Goal: Task Accomplishment & Management: Complete application form

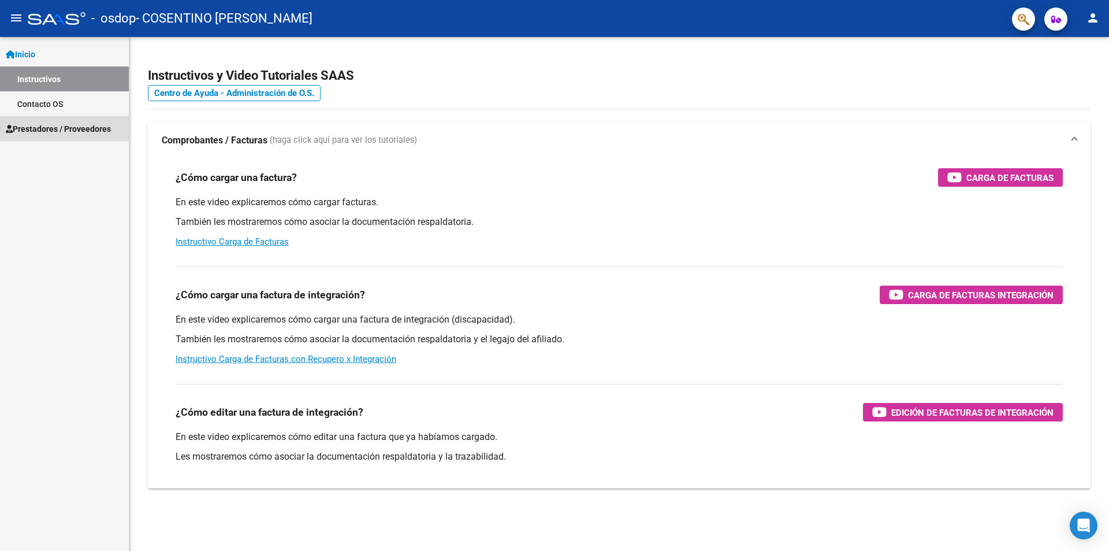
click at [72, 133] on span "Prestadores / Proveedores" at bounding box center [58, 129] width 105 height 13
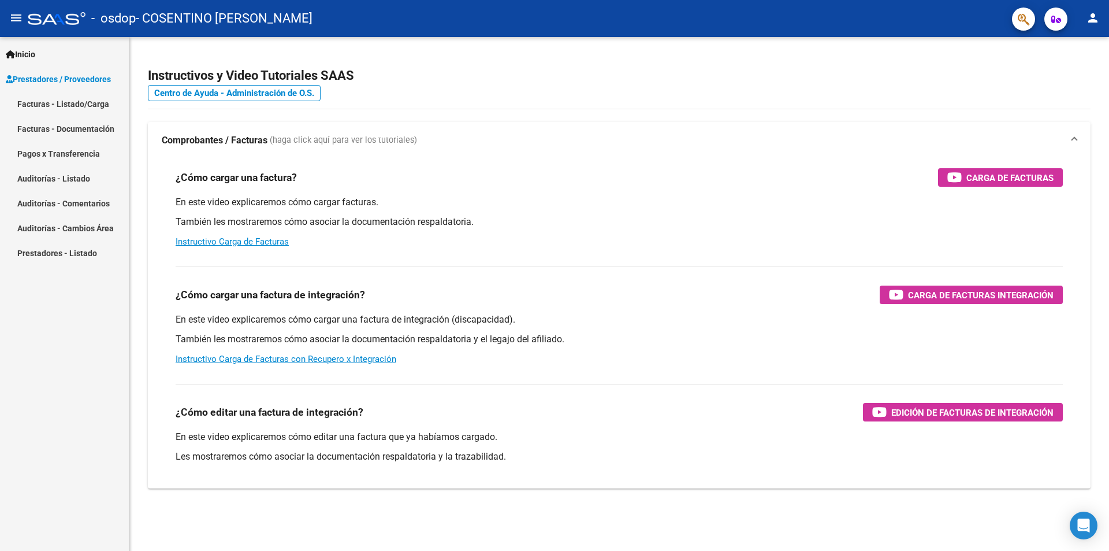
click at [100, 103] on link "Facturas - Listado/Carga" at bounding box center [64, 103] width 129 height 25
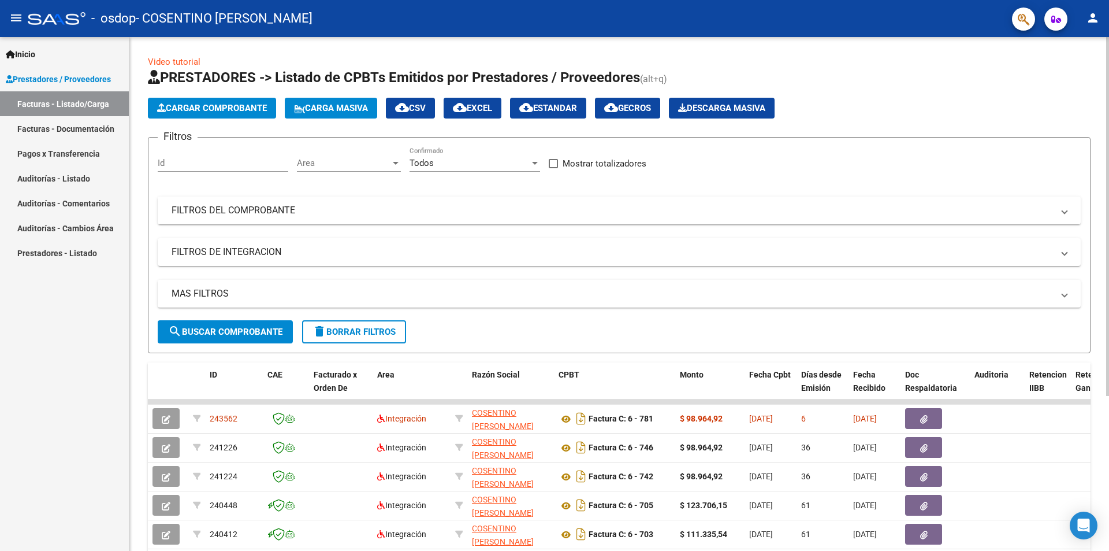
click at [265, 103] on span "Cargar Comprobante" at bounding box center [212, 108] width 110 height 10
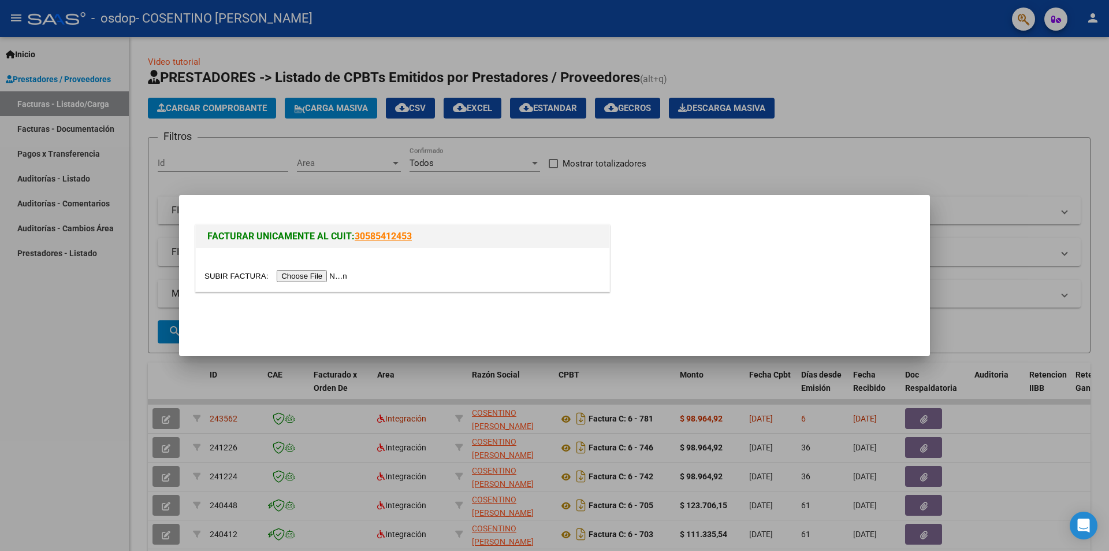
click at [316, 269] on div at bounding box center [403, 269] width 414 height 43
click at [339, 274] on input "file" at bounding box center [278, 276] width 146 height 12
click at [348, 273] on input "file" at bounding box center [278, 276] width 146 height 12
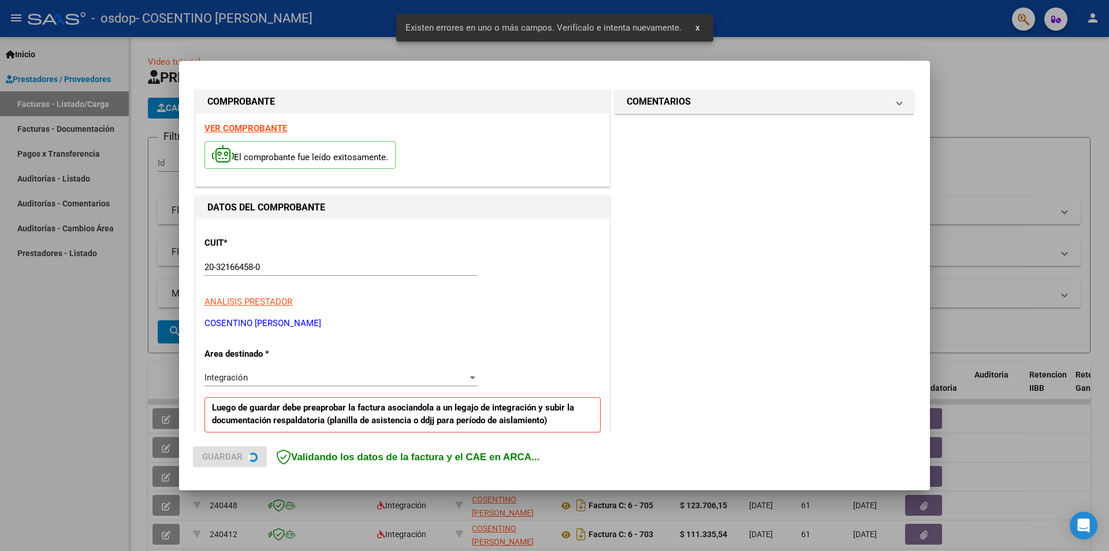
scroll to position [224, 0]
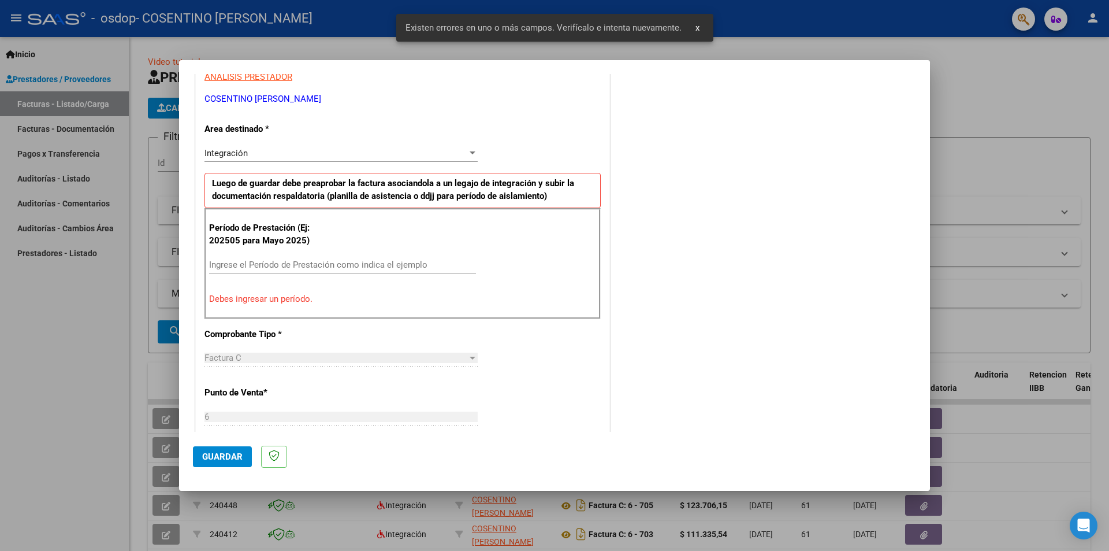
click at [276, 261] on input "Ingrese el Período de Prestación como indica el ejemplo" at bounding box center [342, 264] width 267 height 10
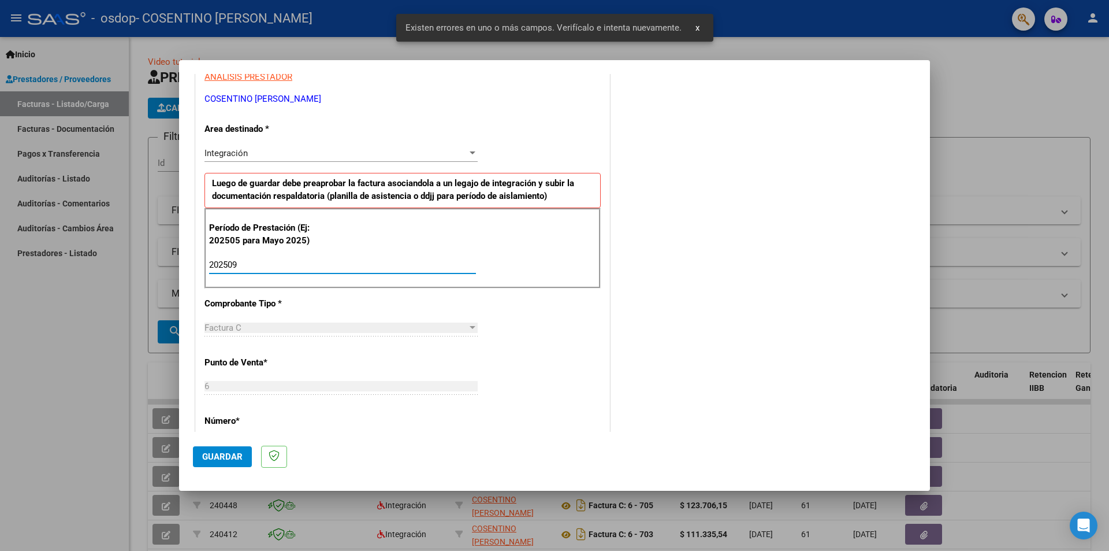
scroll to position [659, 0]
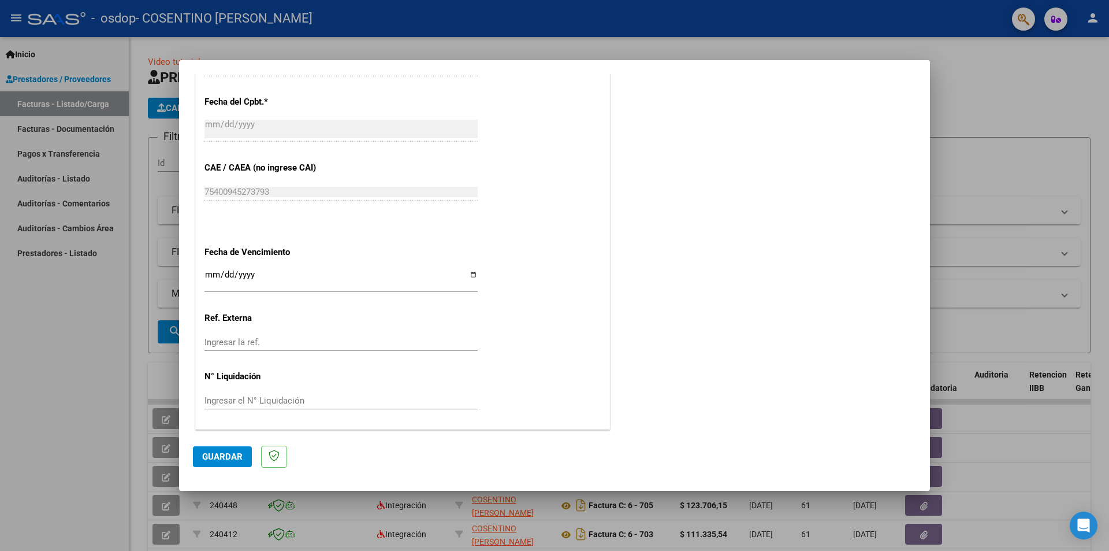
type input "202509"
click at [470, 277] on input "Ingresar la fecha" at bounding box center [341, 279] width 273 height 18
type input "[DATE]"
click at [233, 450] on button "Guardar" at bounding box center [222, 456] width 59 height 21
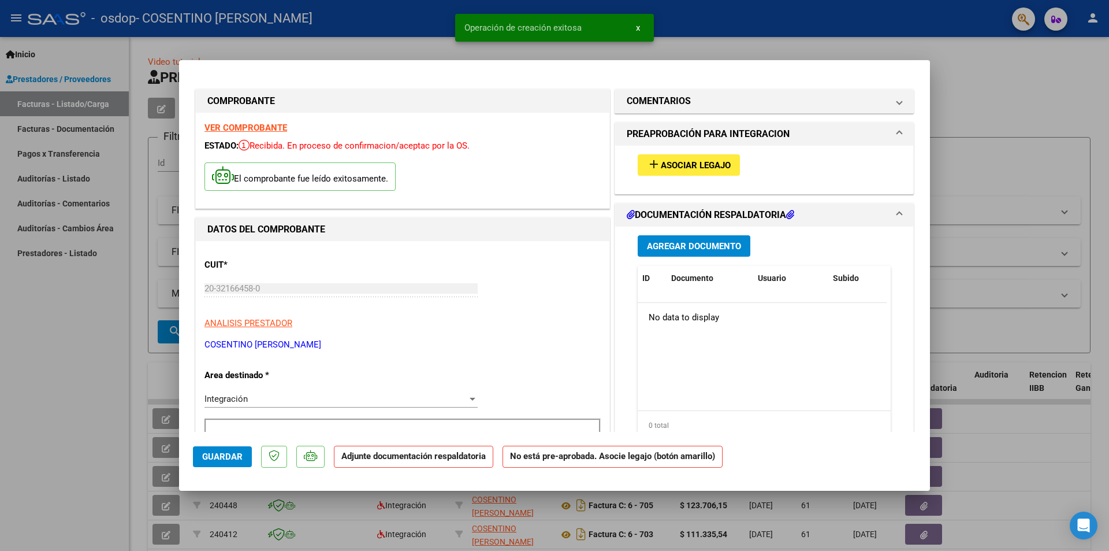
click at [669, 168] on span "Asociar Legajo" at bounding box center [696, 165] width 70 height 10
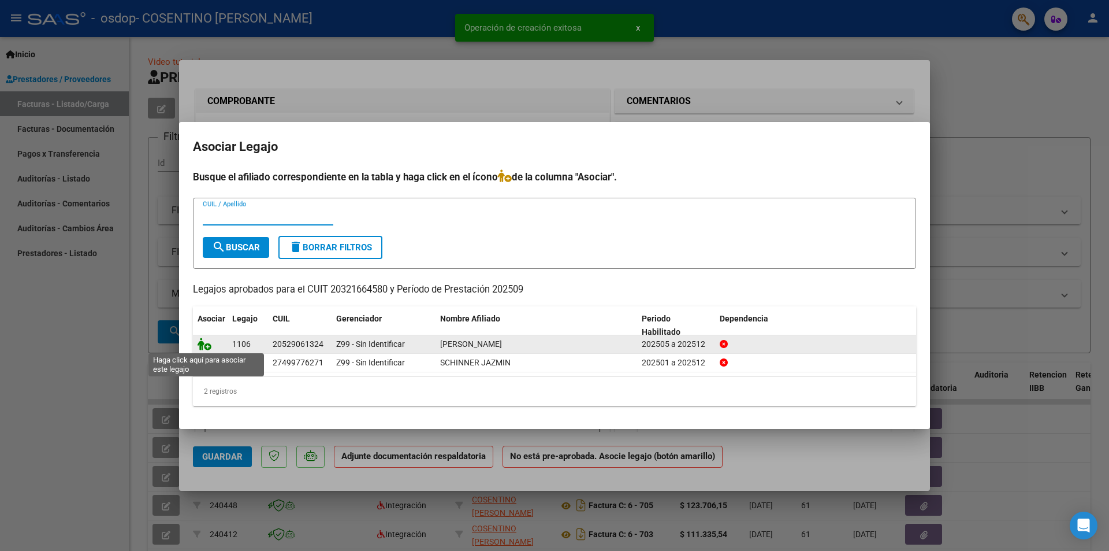
click at [206, 346] on icon at bounding box center [205, 343] width 14 height 13
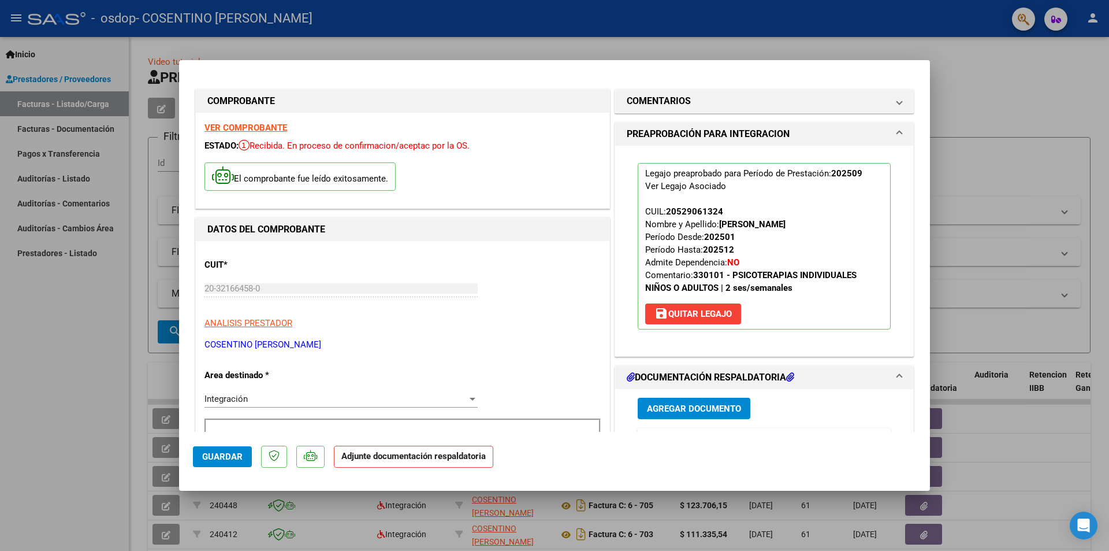
scroll to position [231, 0]
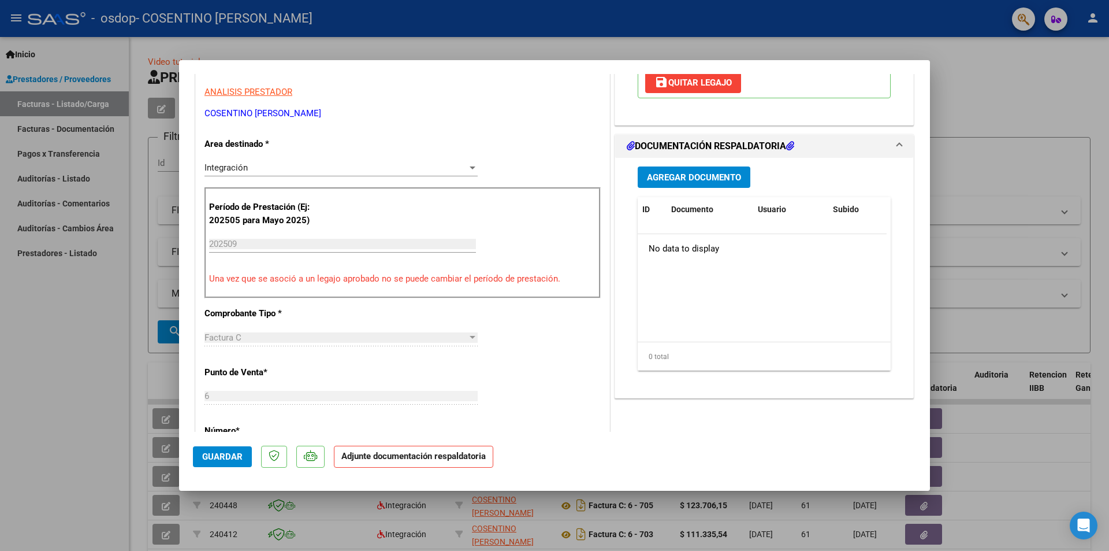
click at [696, 177] on span "Agregar Documento" at bounding box center [694, 177] width 94 height 10
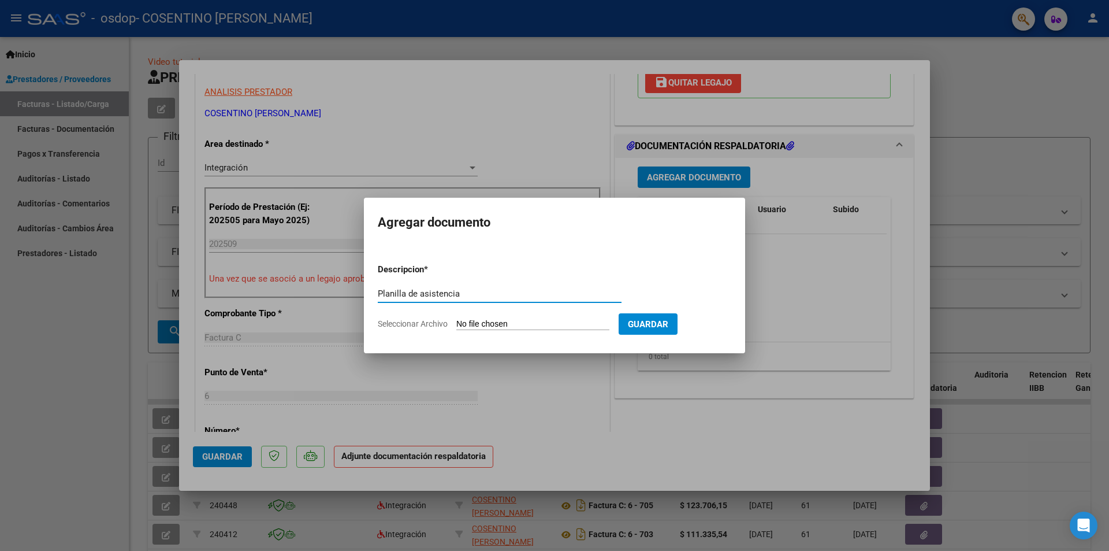
type input "Planilla de asistencia"
click at [591, 322] on input "Seleccionar Archivo" at bounding box center [532, 324] width 153 height 11
type input "C:\fakepath\MANSILLA ASISTENCIA PS.pdf"
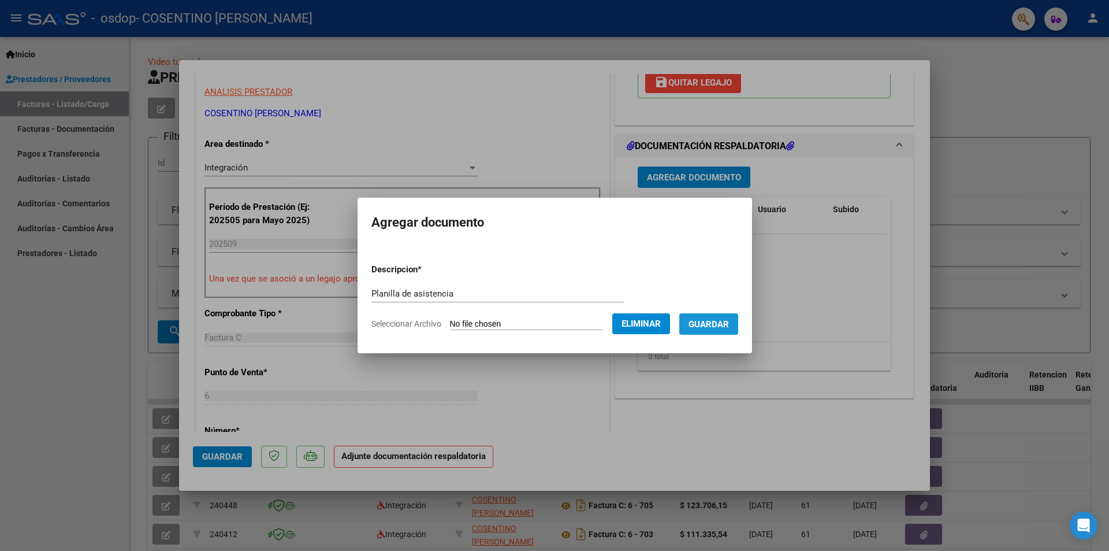
click at [721, 322] on span "Guardar" at bounding box center [709, 324] width 40 height 10
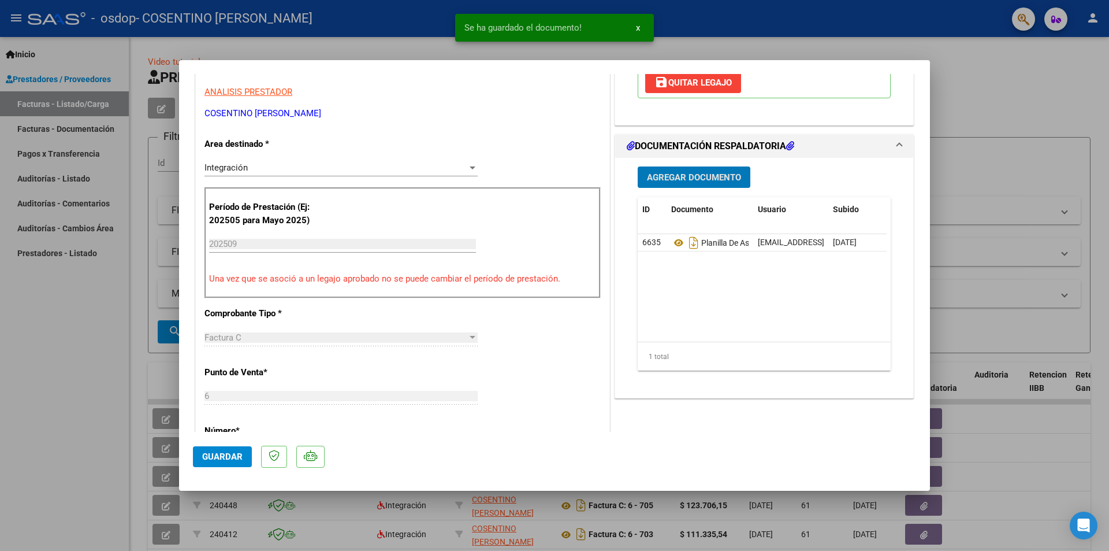
click at [719, 179] on span "Agregar Documento" at bounding box center [694, 177] width 94 height 10
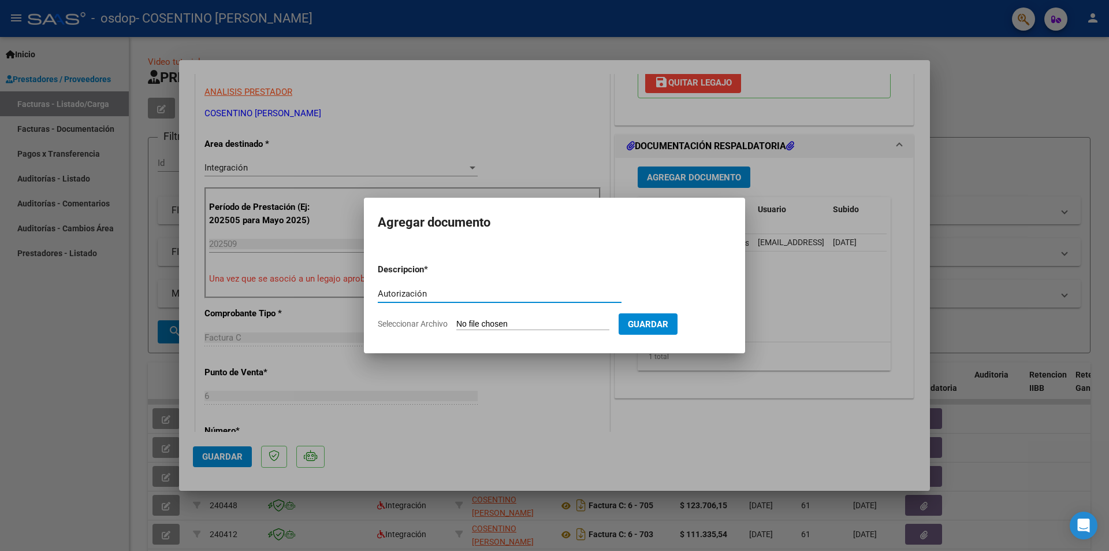
type input "Autorización"
click at [476, 319] on input "Seleccionar Archivo" at bounding box center [532, 324] width 153 height 11
type input "C:\fakepath\MANSILLA AUTORIZACION PS.pdf"
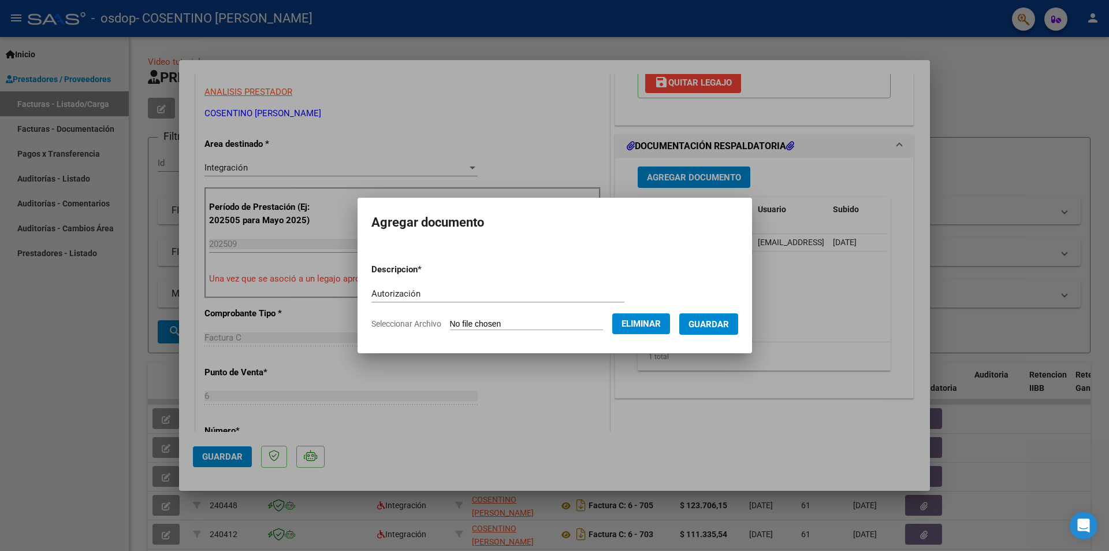
click at [707, 321] on span "Guardar" at bounding box center [709, 324] width 40 height 10
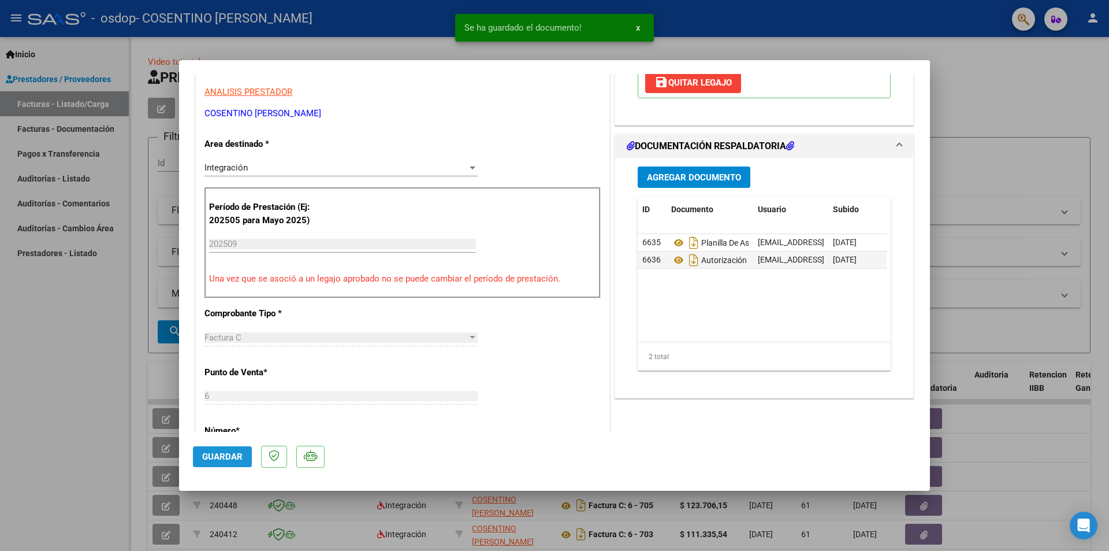
click at [240, 456] on span "Guardar" at bounding box center [222, 456] width 40 height 10
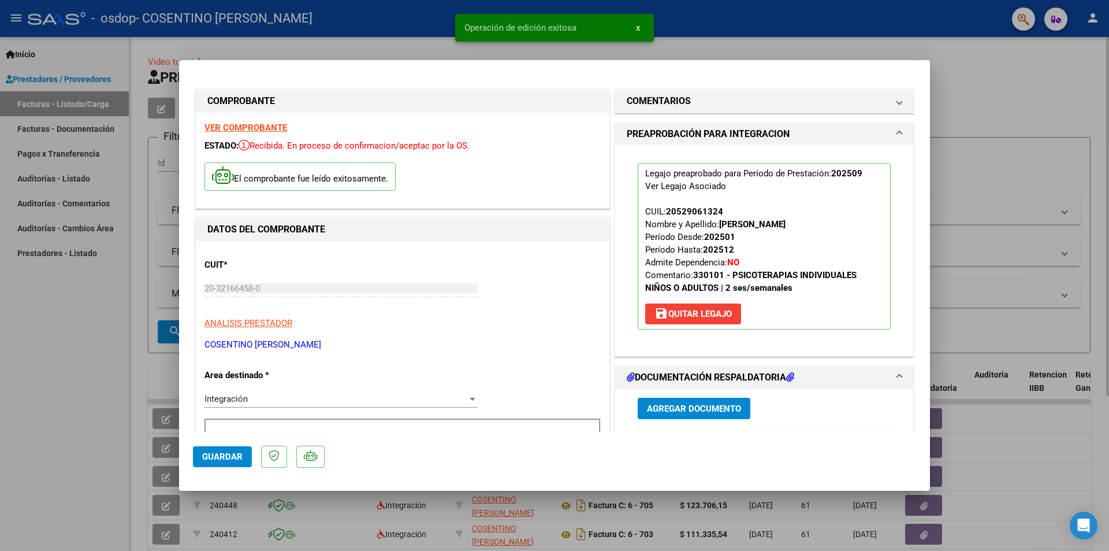
drag, startPoint x: 972, startPoint y: 71, endPoint x: 971, endPoint y: 89, distance: 18.0
click at [972, 71] on div at bounding box center [554, 275] width 1109 height 551
